Goal: Task Accomplishment & Management: Use online tool/utility

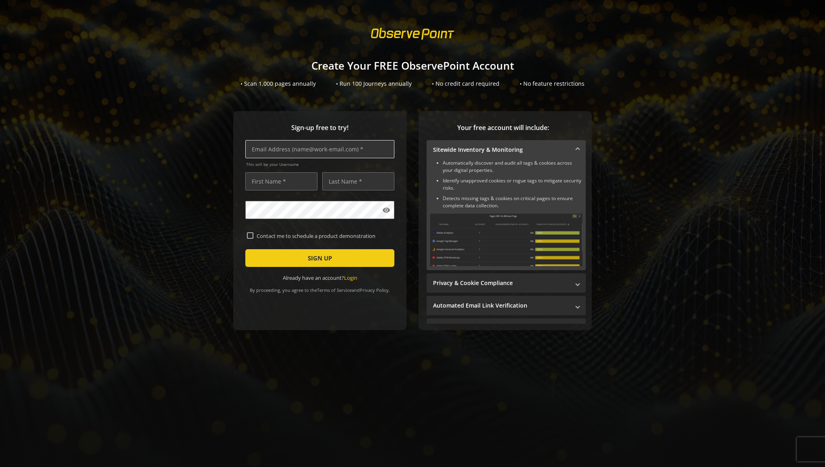
drag, startPoint x: 290, startPoint y: 154, endPoint x: 291, endPoint y: 145, distance: 8.9
click at [290, 154] on input "text" at bounding box center [319, 149] width 149 height 18
type input "daev.[PERSON_NAME]"
type input "[PERSON_NAME][EMAIL_ADDRESS][PERSON_NAME][DOMAIN_NAME]"
type input "[PERSON_NAME]"
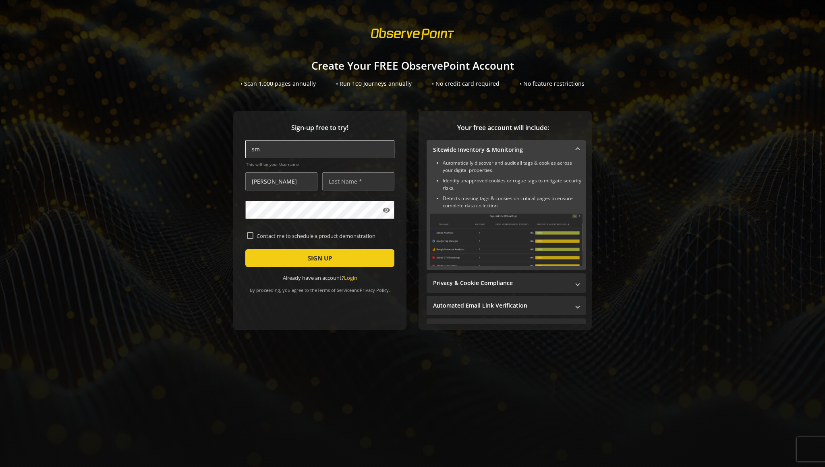
type input "[PERSON_NAME][EMAIL_ADDRESS][PERSON_NAME][DOMAIN_NAME]"
type input "[PERSON_NAME]"
click at [293, 260] on span "submit" at bounding box center [319, 258] width 149 height 19
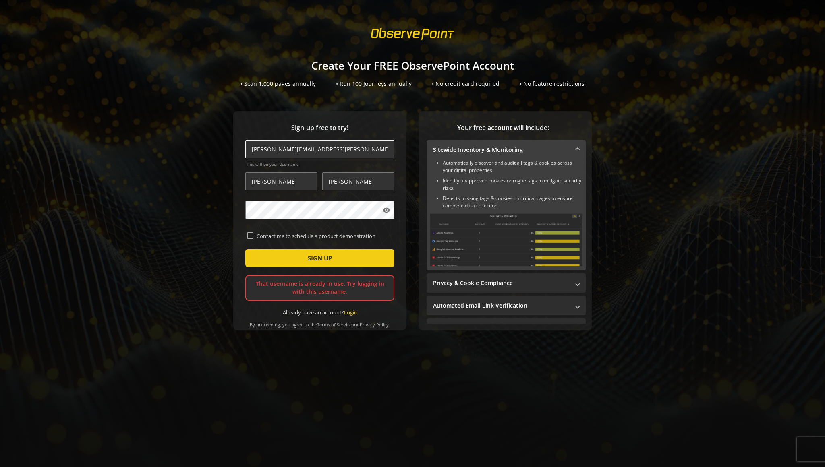
click at [305, 150] on input "[PERSON_NAME][EMAIL_ADDRESS][PERSON_NAME][DOMAIN_NAME]" at bounding box center [319, 149] width 149 height 18
type input "[PERSON_NAME][EMAIL_ADDRESS][PERSON_NAME][DOMAIN_NAME]"
click at [245, 249] on button "SIGN UP" at bounding box center [319, 258] width 149 height 18
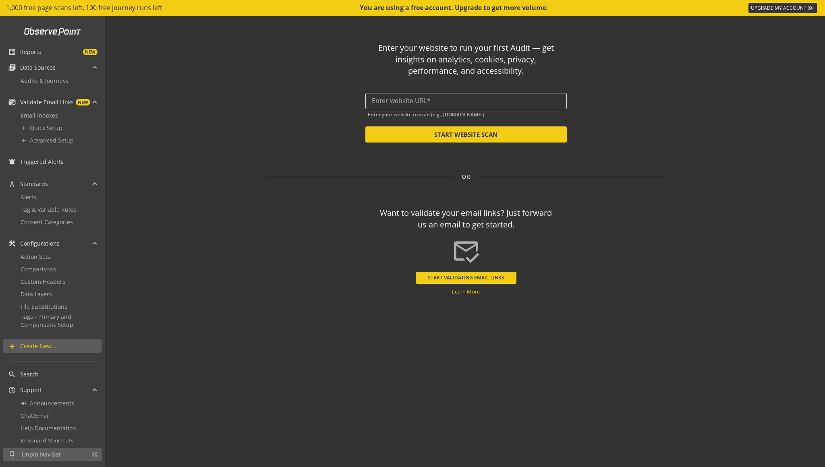
click at [401, 93] on div at bounding box center [466, 101] width 189 height 16
click at [401, 104] on input "text" at bounding box center [466, 101] width 189 height 8
click at [443, 139] on button "START WEBSITE SCAN" at bounding box center [467, 135] width 202 height 16
type input "[URL][DOMAIN_NAME]"
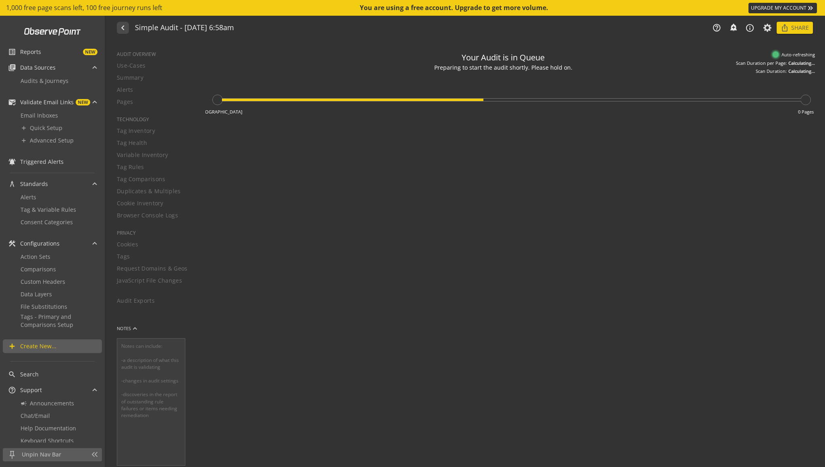
click at [632, 50] on div "Your Audit is in Queue Preparing to start the audit shortly. Please hold on. Th…" at bounding box center [511, 61] width 610 height 27
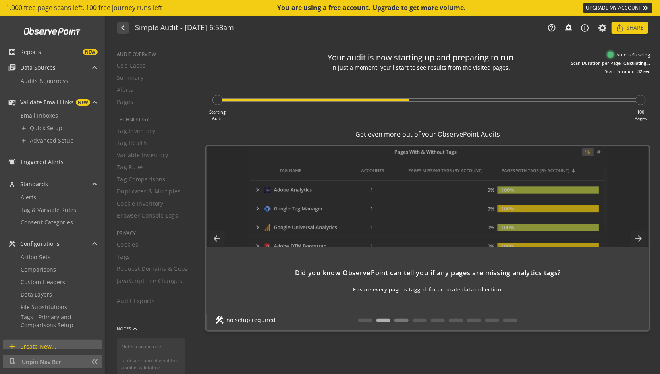
click at [398, 320] on button at bounding box center [402, 320] width 14 height 3
